Goal: Use online tool/utility: Utilize a website feature to perform a specific function

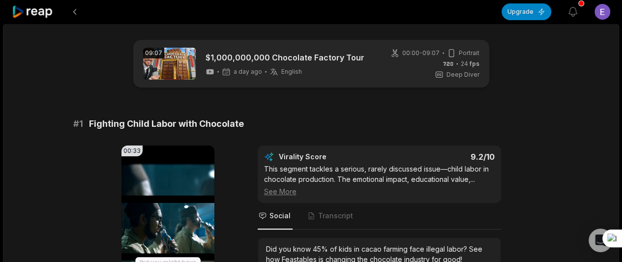
scroll to position [133, 0]
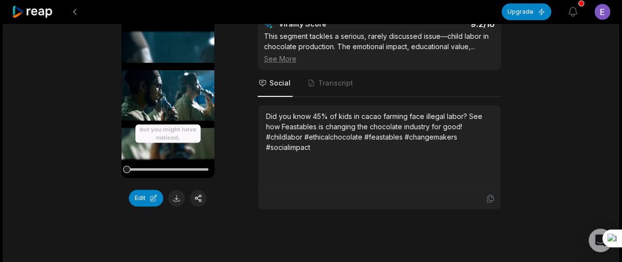
click at [75, 13] on button at bounding box center [75, 12] width 18 height 18
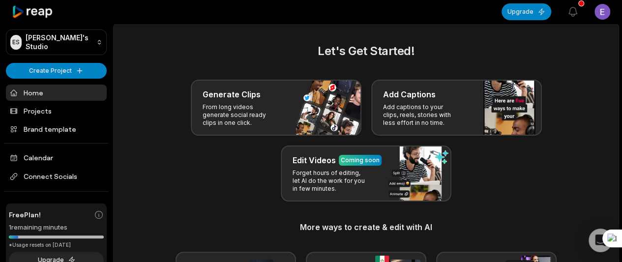
scroll to position [10, 0]
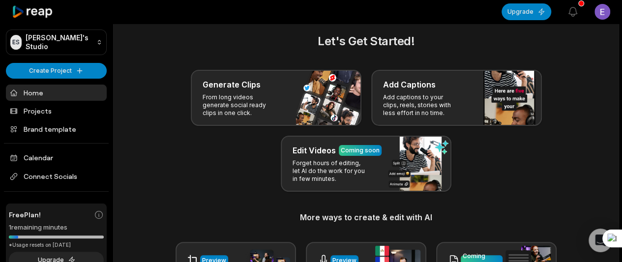
click at [282, 108] on div "Generate Clips From long videos generate social ready clips in one click." at bounding box center [276, 98] width 171 height 56
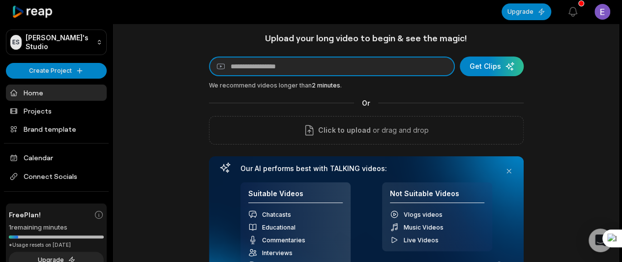
click at [261, 66] on input at bounding box center [332, 67] width 246 height 20
paste input "**********"
type input "**********"
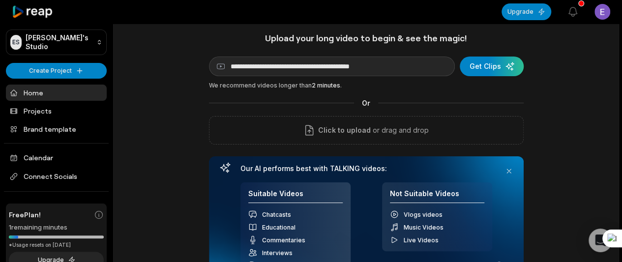
click at [482, 66] on div "submit" at bounding box center [492, 67] width 64 height 20
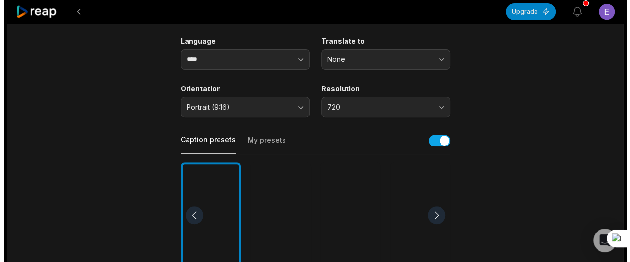
scroll to position [124, 0]
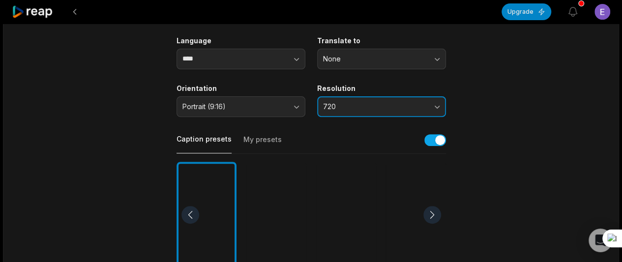
click at [433, 115] on button "720" at bounding box center [381, 106] width 129 height 21
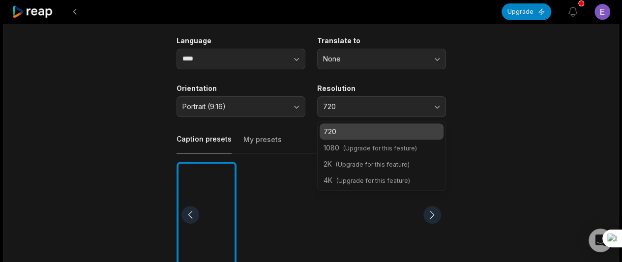
click at [396, 150] on span "(Upgrade for this feature)" at bounding box center [380, 148] width 74 height 7
click at [360, 152] on div "1080 (Upgrade for this feature)" at bounding box center [382, 148] width 124 height 16
drag, startPoint x: 365, startPoint y: 148, endPoint x: 131, endPoint y: 169, distance: 235.0
click at [131, 169] on main "36:04 iShowSpeed Buys a $1,000,000 Robot! Get Clips Select Video Genre Talking …" at bounding box center [311, 214] width 476 height 598
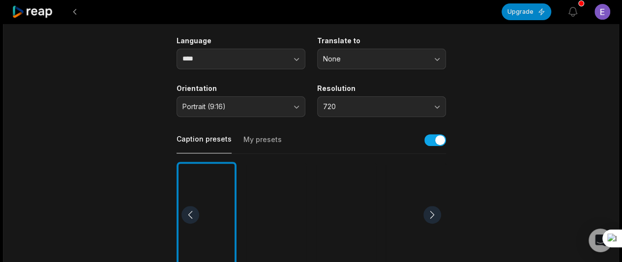
click at [509, 12] on button "Upgrade" at bounding box center [527, 11] width 50 height 17
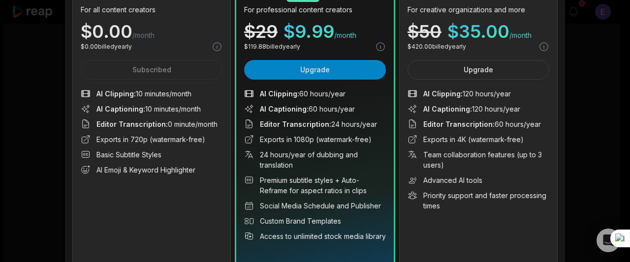
scroll to position [0, 0]
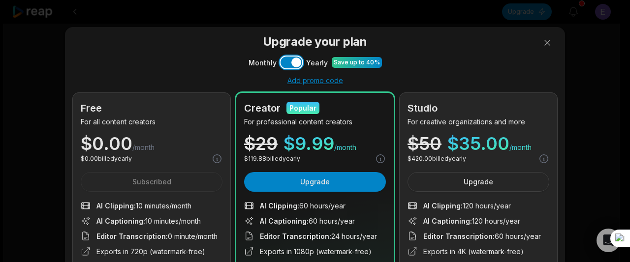
click at [282, 65] on button "Use setting" at bounding box center [291, 63] width 22 height 12
click at [289, 67] on button "Use setting" at bounding box center [291, 63] width 22 height 12
click at [282, 62] on button "Use setting" at bounding box center [291, 63] width 22 height 12
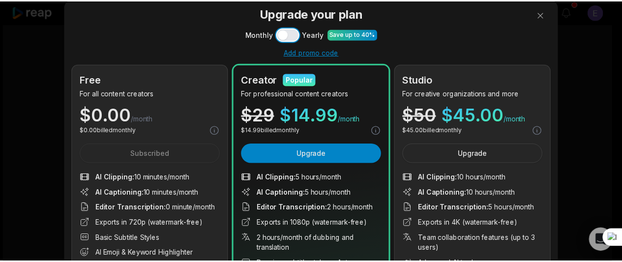
scroll to position [29, 0]
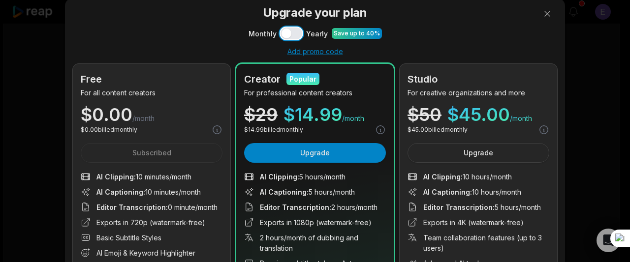
click at [290, 30] on button "Use setting" at bounding box center [291, 34] width 22 height 12
click at [541, 14] on button at bounding box center [547, 14] width 20 height 20
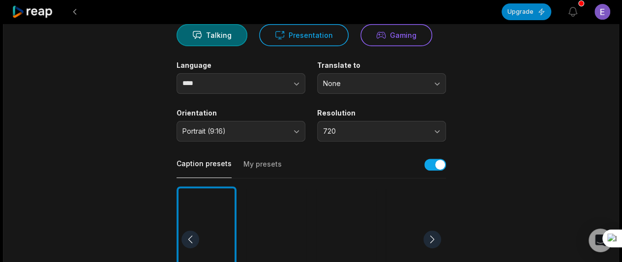
scroll to position [0, 0]
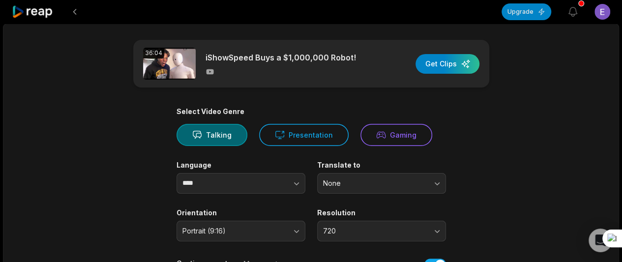
click at [459, 66] on div "button" at bounding box center [448, 64] width 64 height 20
click at [458, 71] on div "button" at bounding box center [448, 64] width 64 height 20
click at [391, 54] on div "36:04 iShowSpeed Buys a $1,000,000 Robot! Get Clips" at bounding box center [311, 64] width 356 height 48
click at [447, 59] on div "button" at bounding box center [448, 64] width 64 height 20
